Goal: Task Accomplishment & Management: Manage account settings

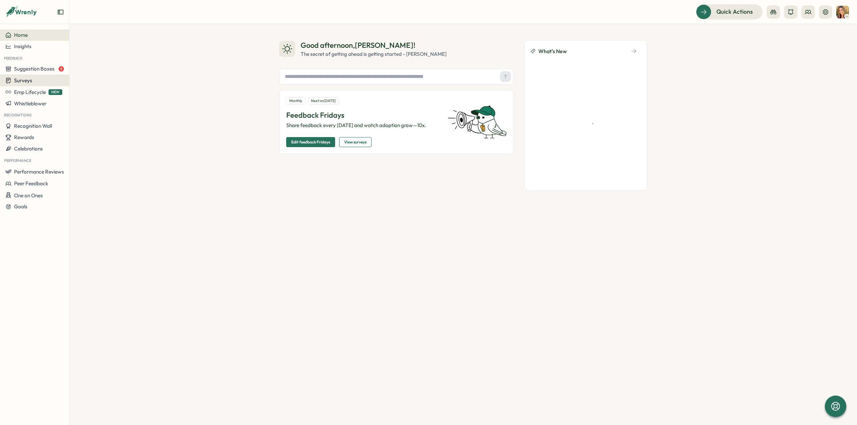
click at [27, 80] on span "Surveys" at bounding box center [23, 80] width 18 height 6
click at [86, 68] on div "Insights" at bounding box center [96, 67] width 50 height 7
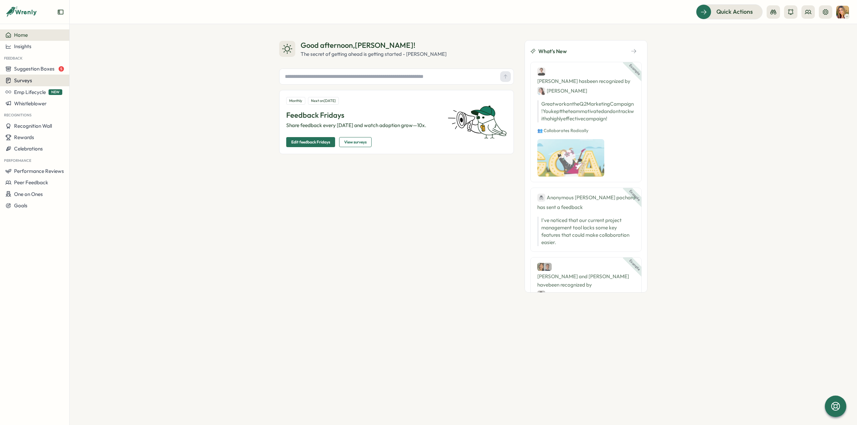
click at [23, 79] on span "Surveys" at bounding box center [23, 80] width 18 height 6
click at [88, 67] on div "Insights" at bounding box center [96, 67] width 50 height 7
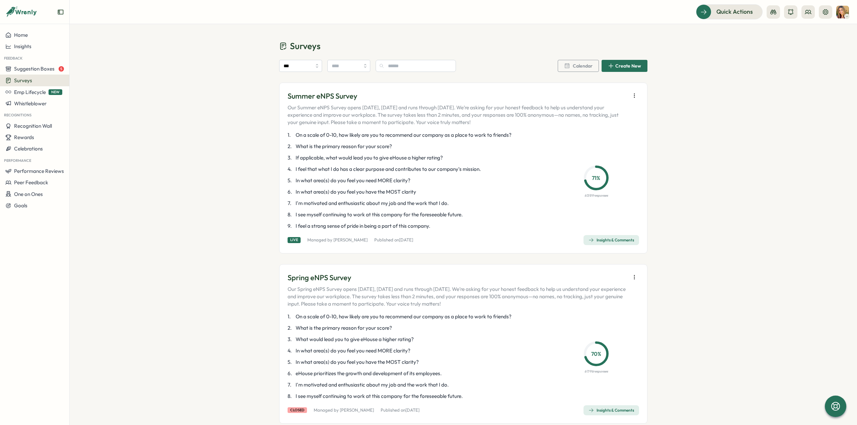
click at [616, 238] on div "Insights & Comments" at bounding box center [611, 240] width 46 height 5
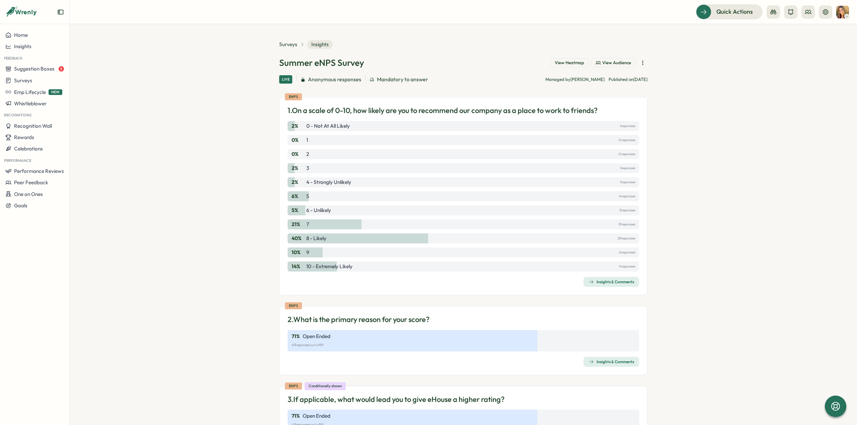
click at [556, 64] on span "View Heatmap" at bounding box center [569, 63] width 29 height 6
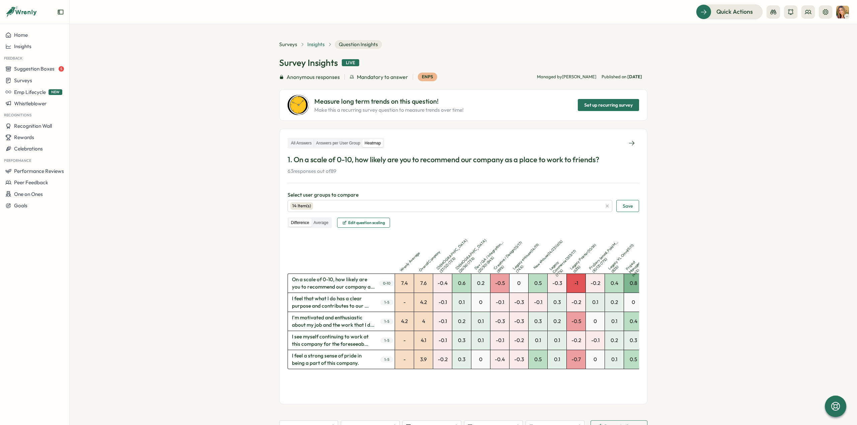
click at [311, 44] on span "Insights" at bounding box center [315, 44] width 17 height 7
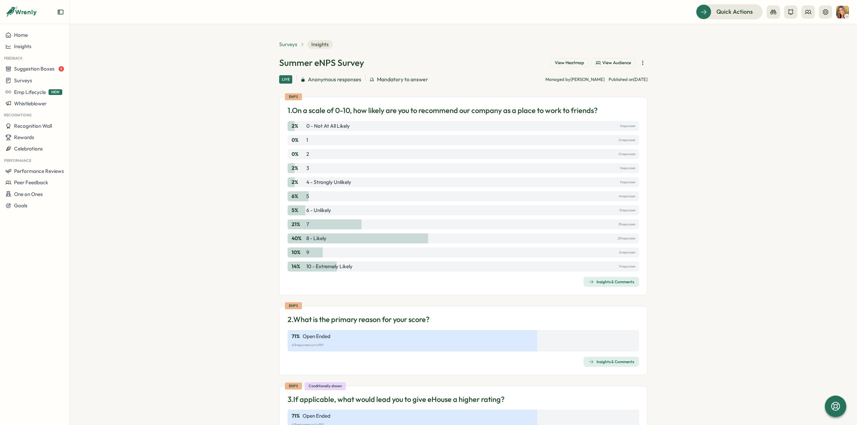
click at [290, 42] on span "Surveys" at bounding box center [288, 44] width 18 height 7
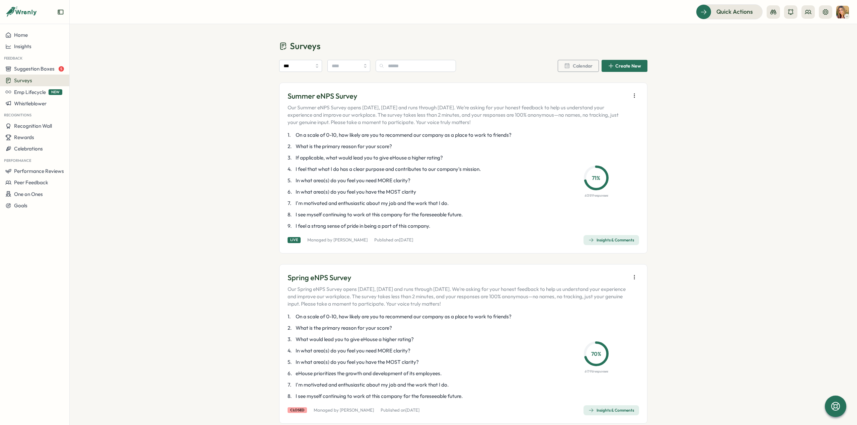
click at [594, 237] on span "Insights & Comments" at bounding box center [611, 240] width 46 height 9
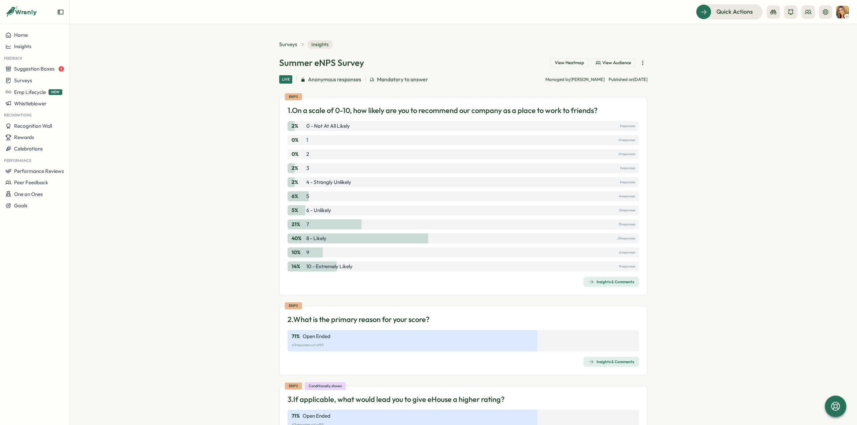
click at [598, 283] on div "Insights & Comments" at bounding box center [611, 281] width 46 height 5
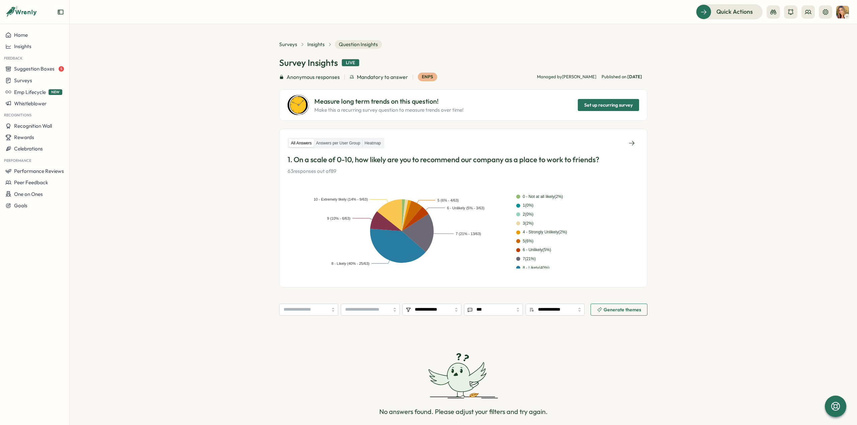
click at [336, 138] on div "All Answers Answers per User Group Heatmap" at bounding box center [335, 143] width 97 height 11
click at [335, 144] on label "Answers per User Group" at bounding box center [338, 143] width 48 height 8
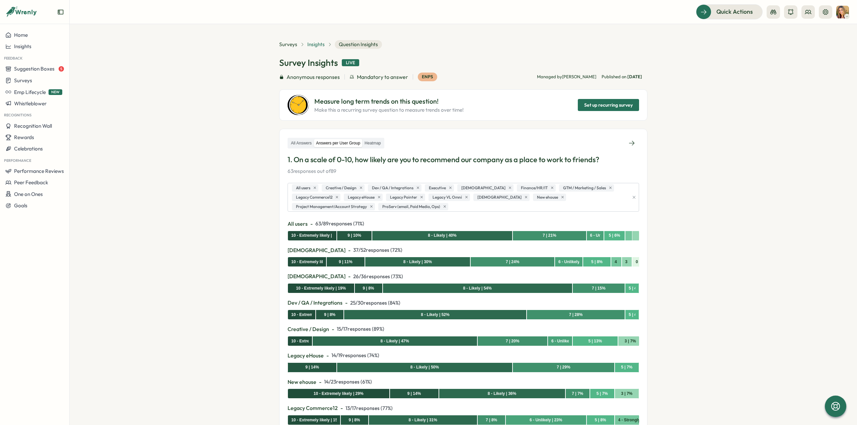
click at [311, 42] on span "Insights" at bounding box center [315, 44] width 17 height 7
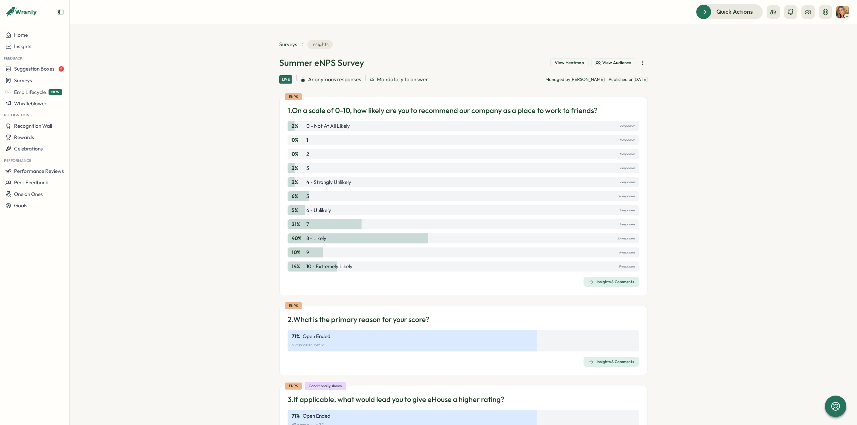
click at [641, 63] on icon "button" at bounding box center [642, 63] width 7 height 7
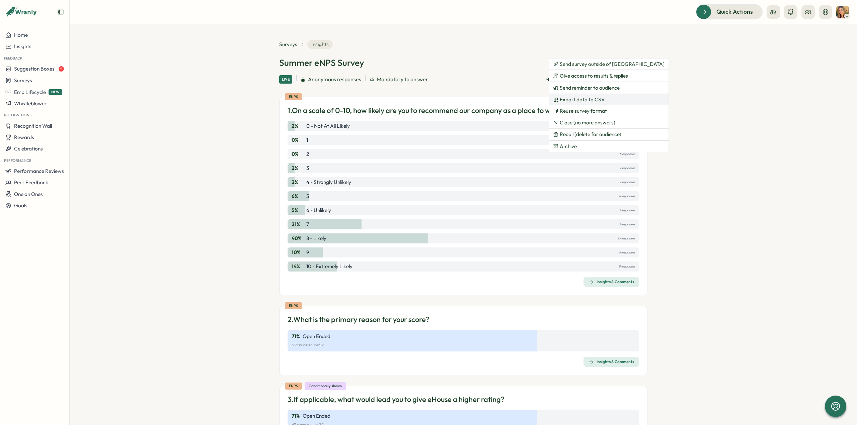
click at [613, 99] on button "Export data to CSV" at bounding box center [608, 99] width 119 height 11
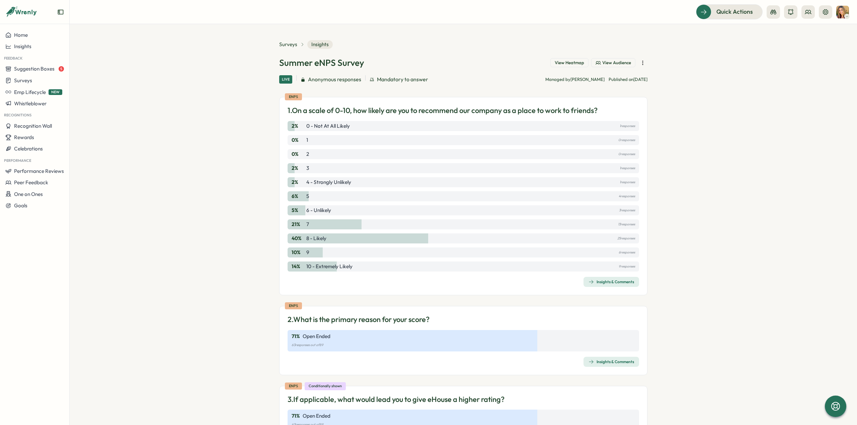
click at [609, 282] on div "Insights & Comments" at bounding box center [611, 281] width 46 height 5
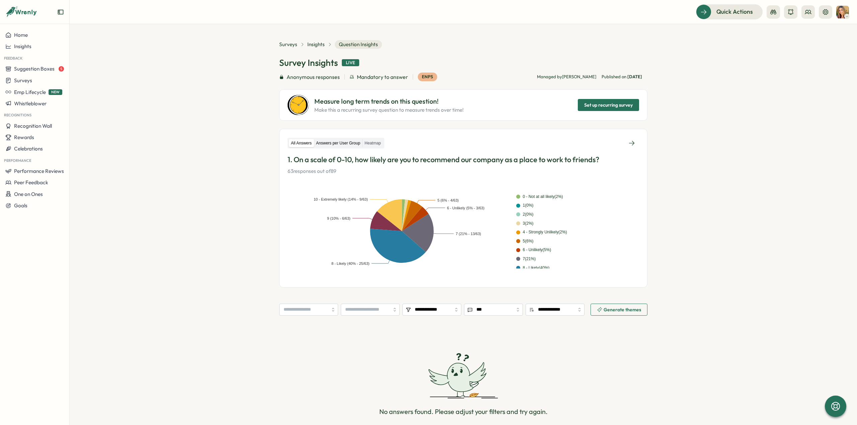
click at [323, 146] on label "Answers per User Group" at bounding box center [338, 143] width 48 height 8
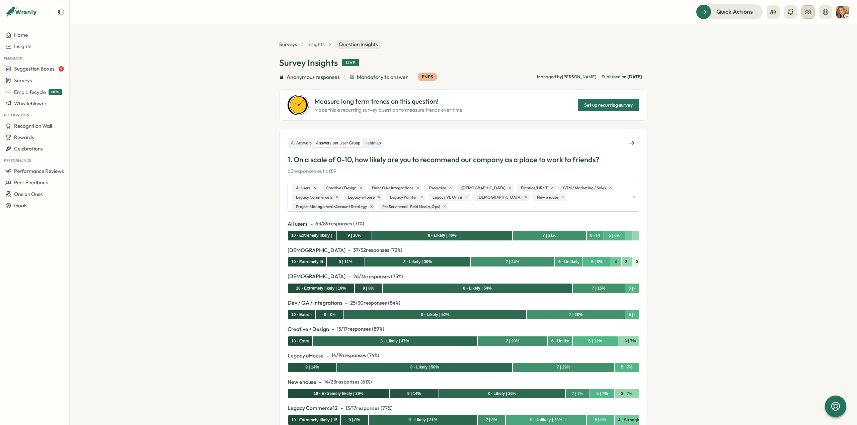
click at [807, 13] on icon at bounding box center [808, 12] width 6 height 4
click at [809, 48] on div "User Groups" at bounding box center [808, 45] width 42 height 7
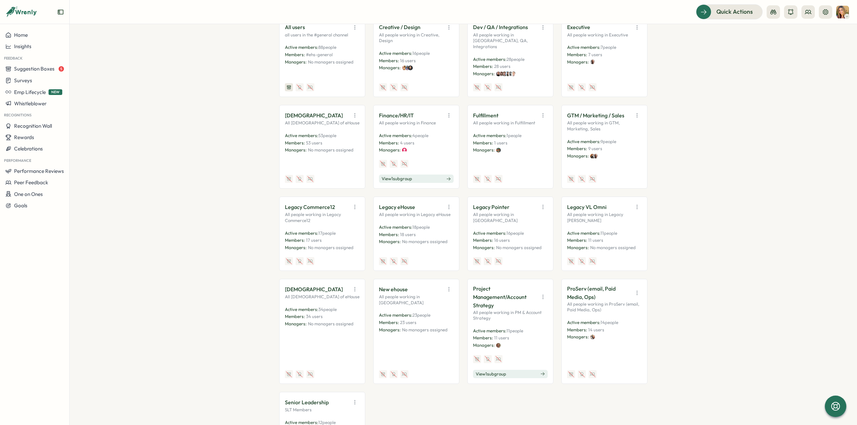
scroll to position [134, 0]
click at [540, 203] on icon "button" at bounding box center [542, 206] width 7 height 7
click at [527, 227] on button "Edit" at bounding box center [526, 232] width 42 height 11
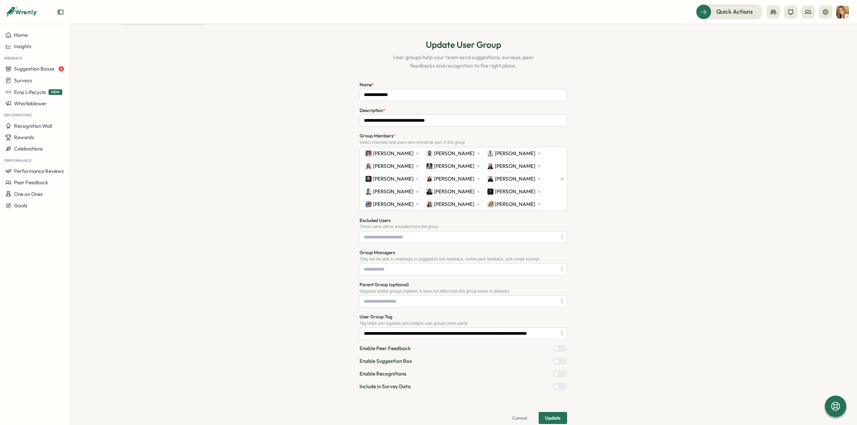
scroll to position [26, 0]
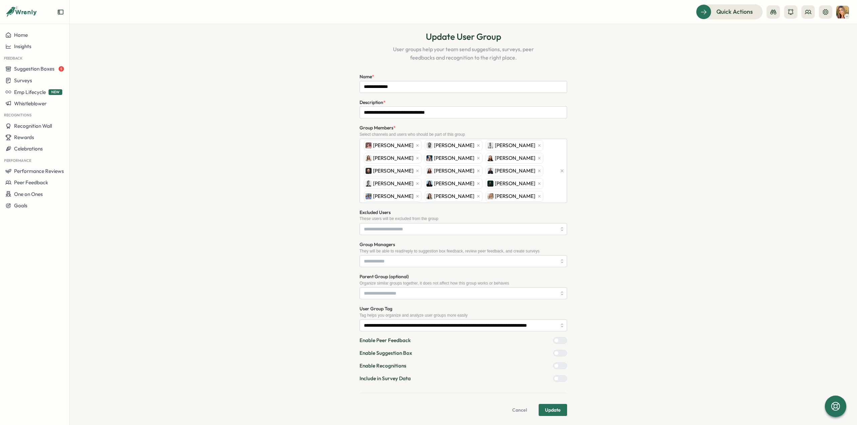
click at [557, 414] on span "Update" at bounding box center [553, 410] width 16 height 11
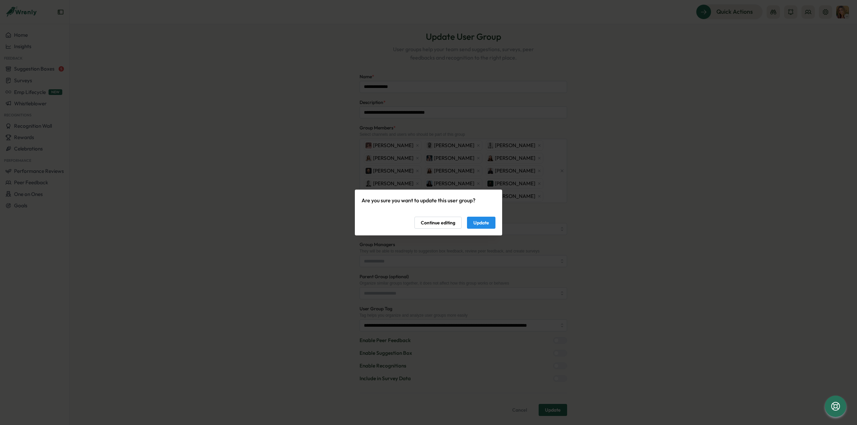
click at [488, 224] on span "Update" at bounding box center [481, 222] width 16 height 11
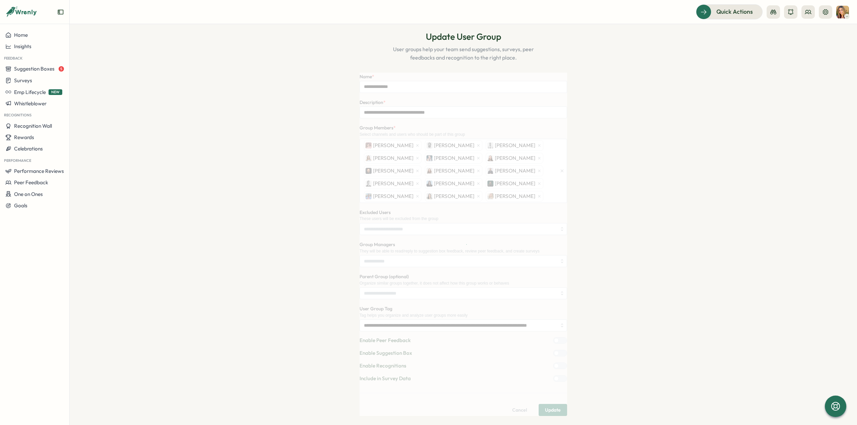
scroll to position [0, 0]
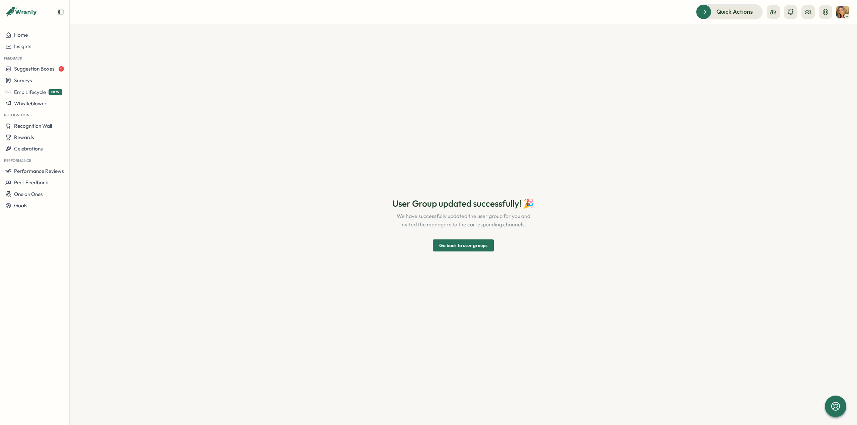
click at [460, 246] on span "Go back to user groups" at bounding box center [463, 245] width 48 height 11
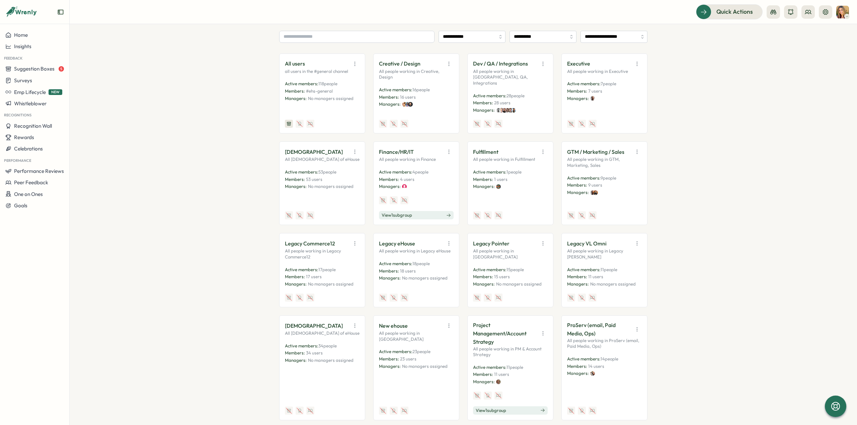
scroll to position [100, 0]
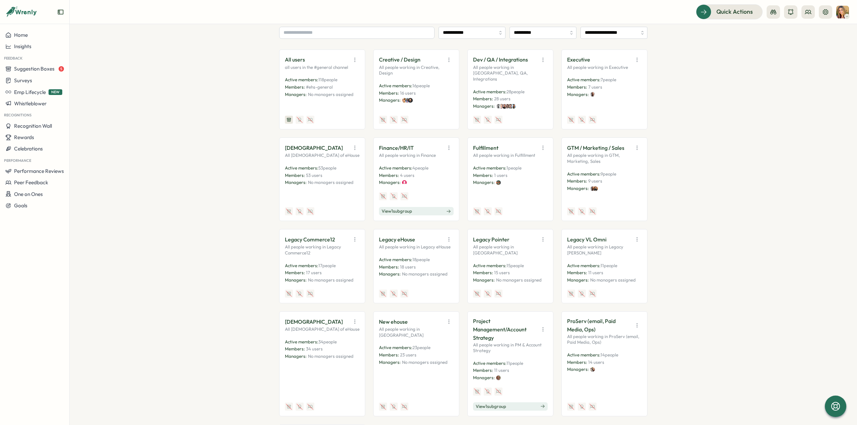
click at [446, 236] on icon "button" at bounding box center [448, 239] width 7 height 7
click at [430, 261] on button "Edit" at bounding box center [432, 265] width 42 height 11
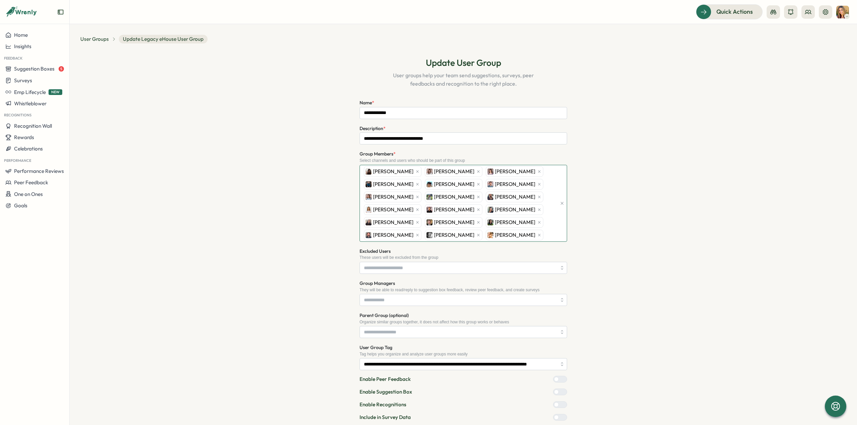
click at [422, 233] on div "Nina Cristobal Christine Henderson Zoya Eydelman Cory Kelley Enrique Lopez Chri…" at bounding box center [459, 203] width 194 height 76
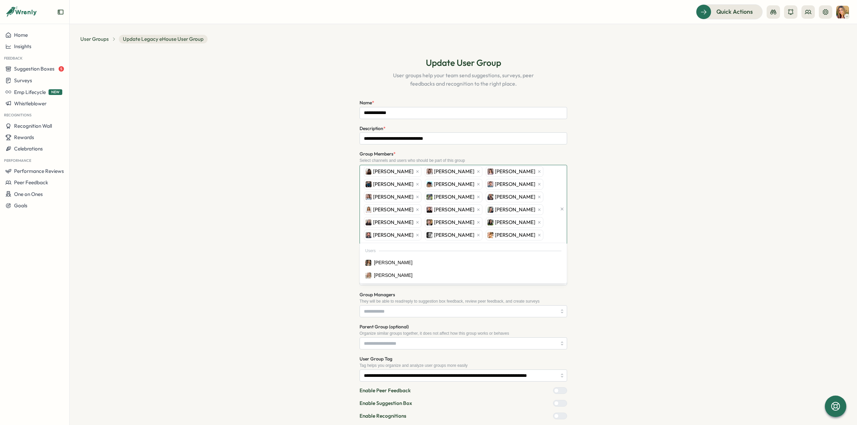
type input "*****"
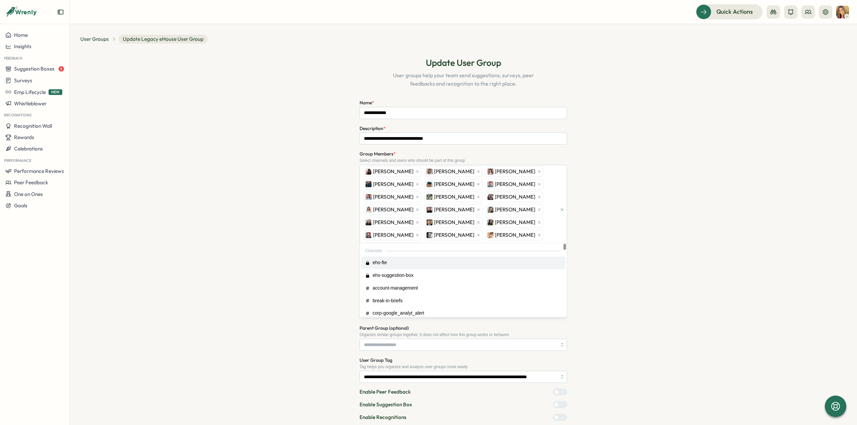
click at [326, 263] on div "**********" at bounding box center [463, 258] width 766 height 419
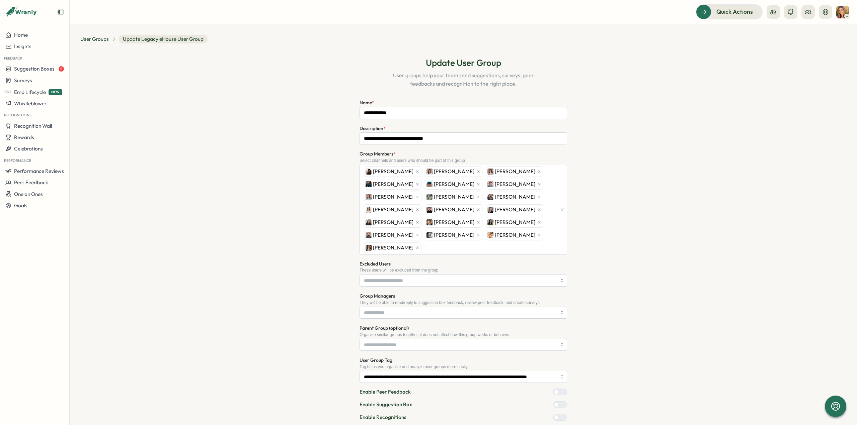
scroll to position [39, 0]
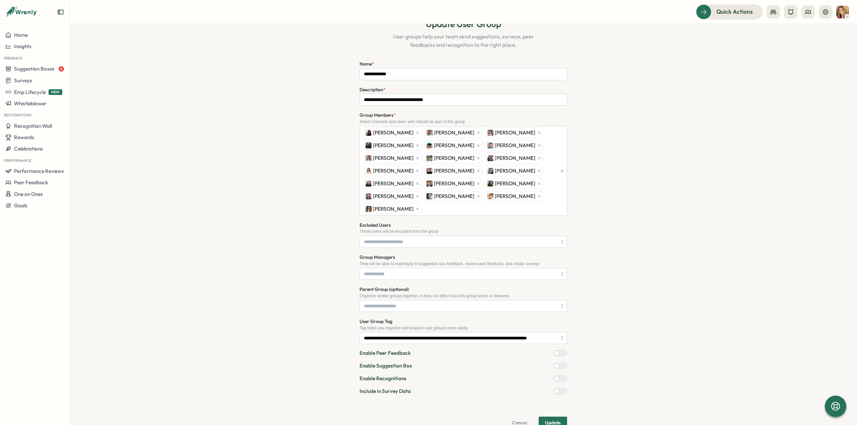
click at [547, 417] on span "Update" at bounding box center [553, 422] width 16 height 11
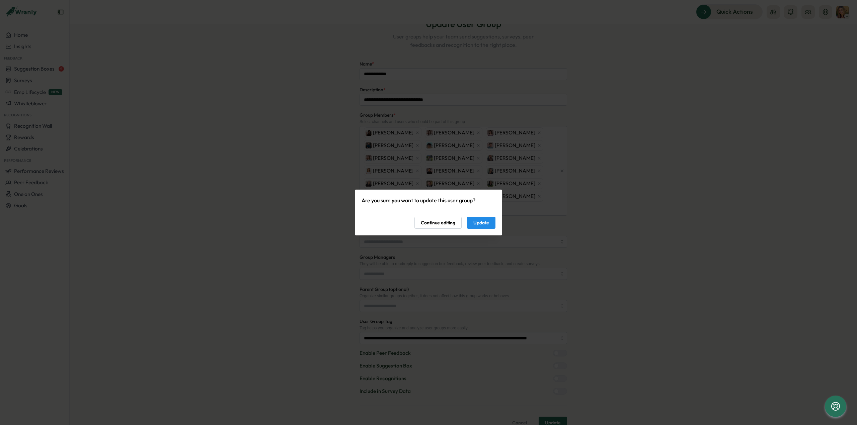
click at [480, 223] on span "Update" at bounding box center [481, 222] width 16 height 11
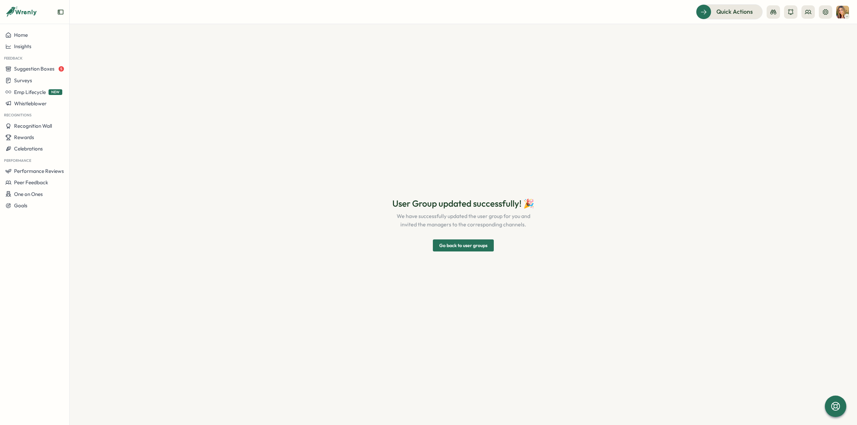
scroll to position [0, 0]
click at [448, 247] on span "Go back to user groups" at bounding box center [463, 245] width 48 height 11
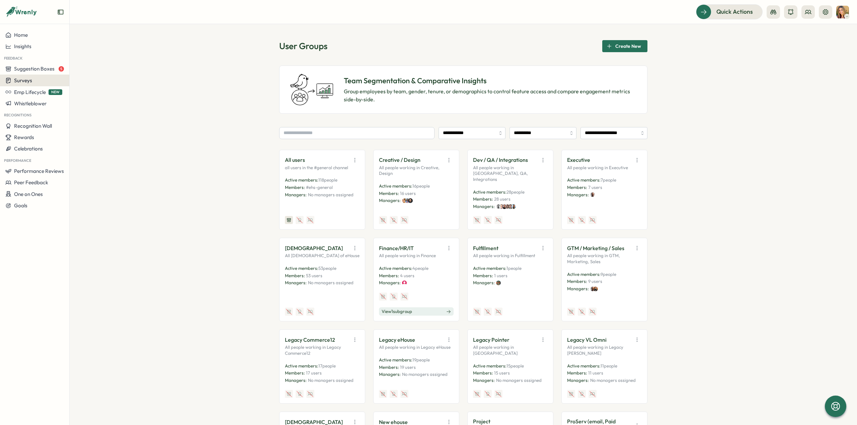
click at [29, 81] on span "Surveys" at bounding box center [23, 80] width 18 height 6
click at [84, 63] on div "Insights" at bounding box center [95, 68] width 55 height 13
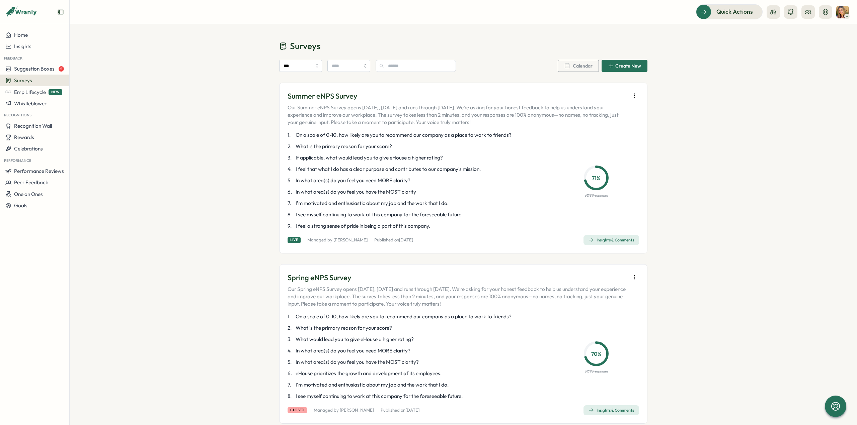
click at [608, 239] on div "Insights & Comments" at bounding box center [611, 240] width 46 height 5
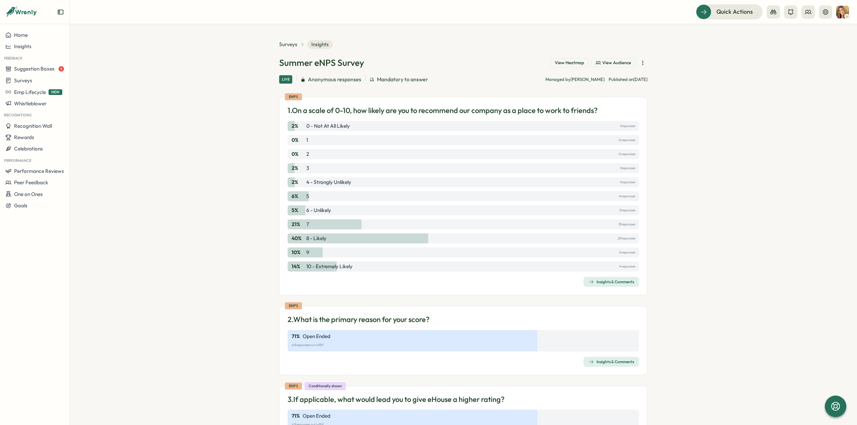
click at [598, 283] on div "Insights & Comments" at bounding box center [611, 281] width 46 height 5
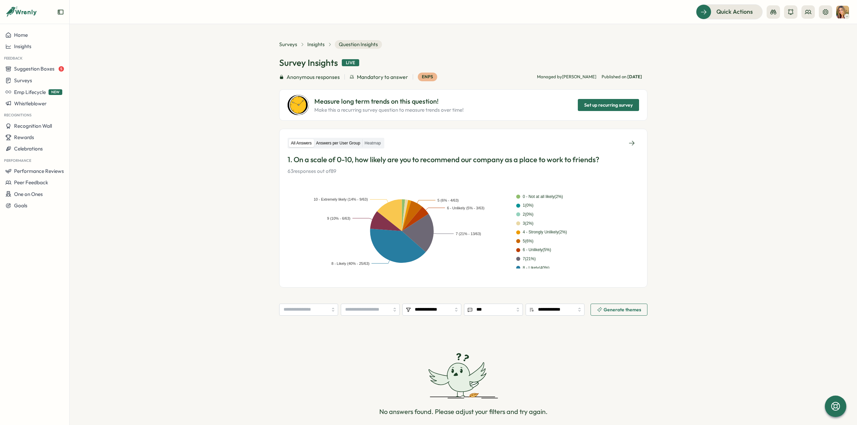
click at [345, 143] on label "Answers per User Group" at bounding box center [338, 143] width 48 height 8
